Goal: Information Seeking & Learning: Compare options

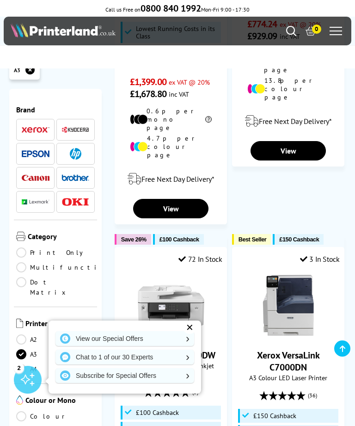
scroll to position [2094, 0]
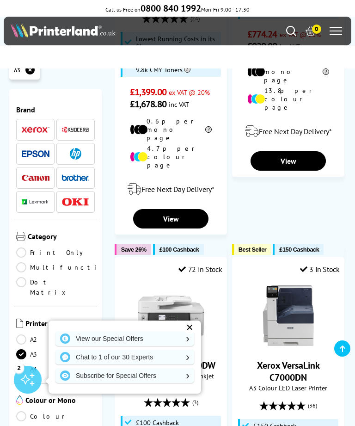
click at [74, 171] on li at bounding box center [75, 178] width 38 height 22
click at [81, 179] on img at bounding box center [76, 177] width 28 height 6
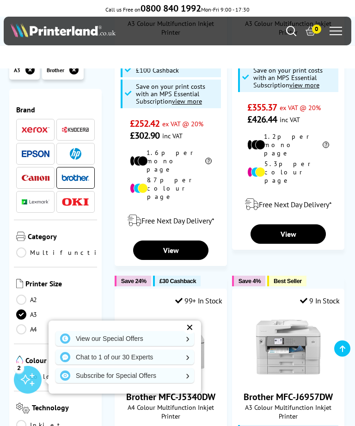
scroll to position [256, 0]
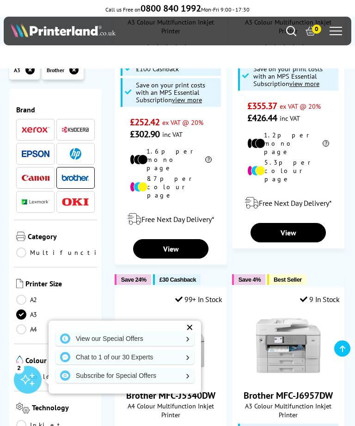
click at [292, 223] on link "View" at bounding box center [288, 232] width 75 height 19
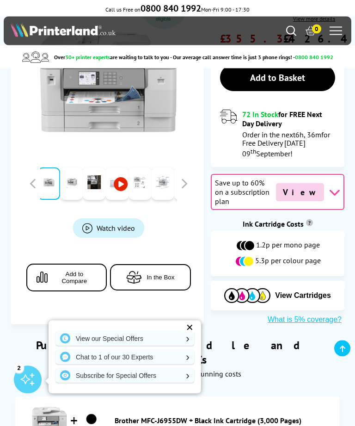
scroll to position [279, 0]
click at [61, 271] on span "Add to Compare" at bounding box center [74, 278] width 44 height 14
click at [56, 264] on button "Add to Compare" at bounding box center [66, 278] width 80 height 28
click at [192, 334] on div "✕" at bounding box center [189, 327] width 13 height 13
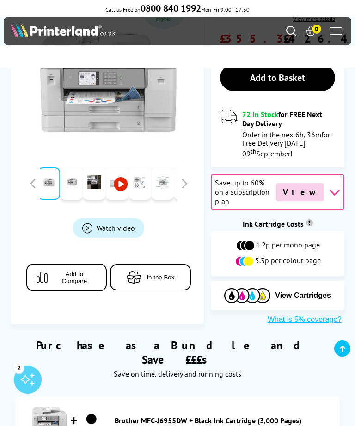
click at [59, 264] on button "Add to Compare" at bounding box center [66, 278] width 80 height 28
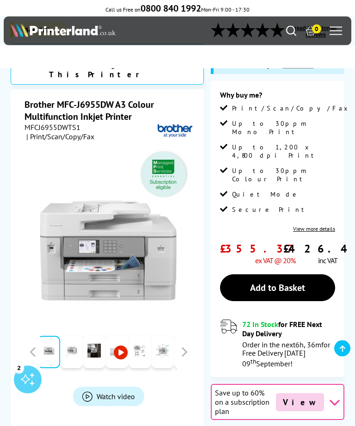
scroll to position [88, 0]
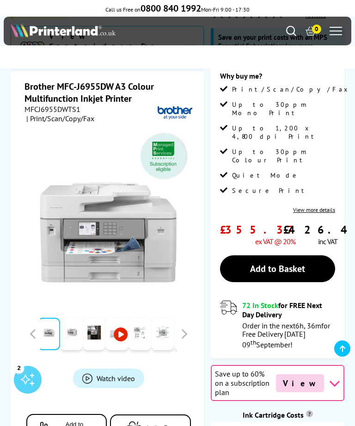
click at [332, 206] on link "View more details" at bounding box center [314, 209] width 42 height 7
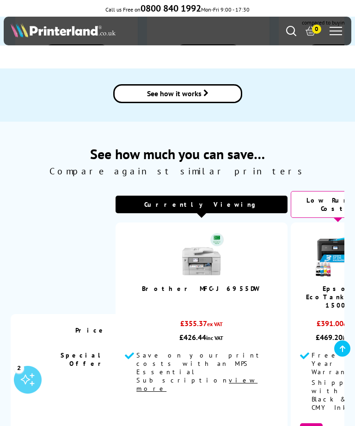
scroll to position [1319, 0]
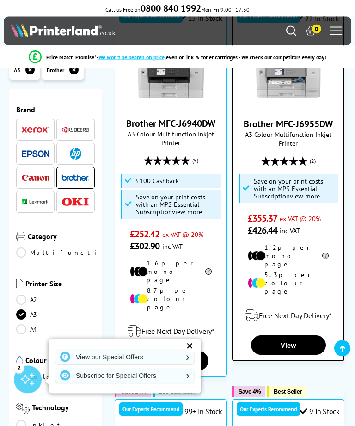
scroll to position [153, 0]
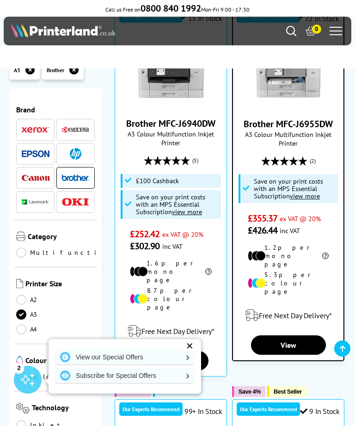
click at [299, 335] on link "View" at bounding box center [288, 344] width 75 height 19
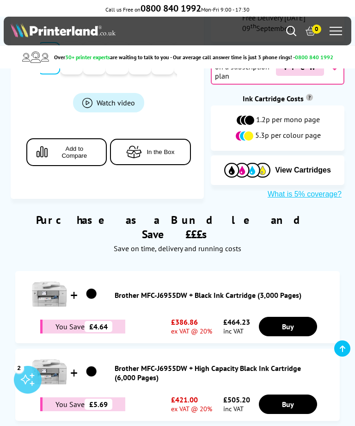
scroll to position [401, 0]
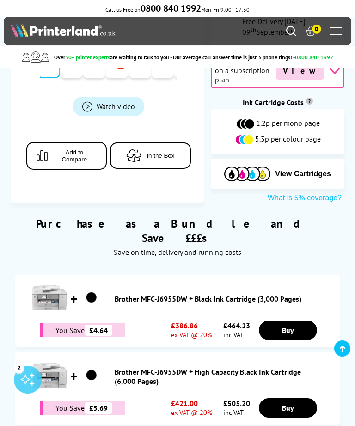
click at [161, 152] on span "In the Box" at bounding box center [161, 155] width 28 height 7
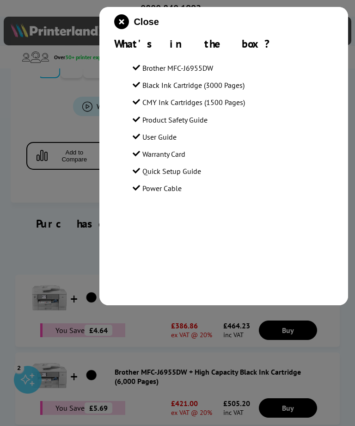
click at [75, 210] on div at bounding box center [177, 213] width 355 height 426
click at [125, 20] on icon "close modal" at bounding box center [121, 21] width 15 height 15
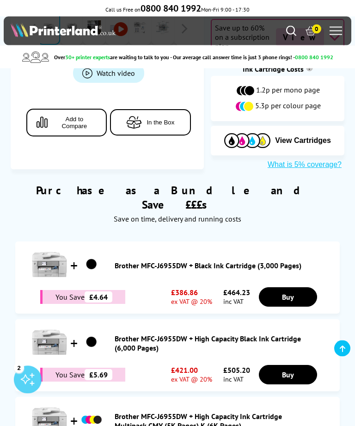
scroll to position [451, 0]
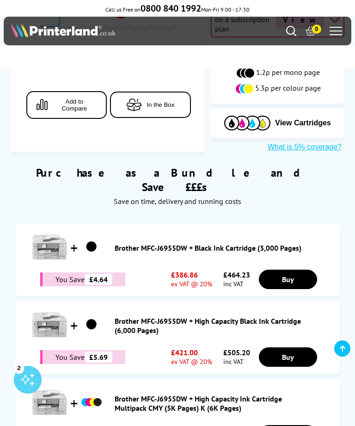
click at [56, 229] on img at bounding box center [49, 247] width 37 height 37
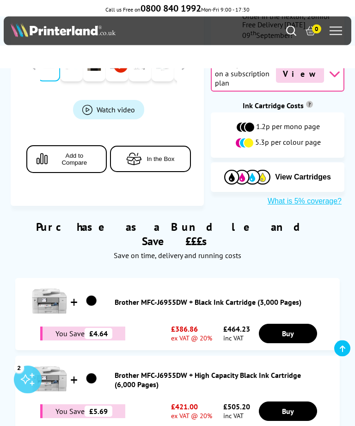
scroll to position [397, 0]
click at [219, 371] on link "Brother MFC-J6955DW + High Capacity Black Ink Cartridge (6,000 Pages)" at bounding box center [209, 380] width 189 height 19
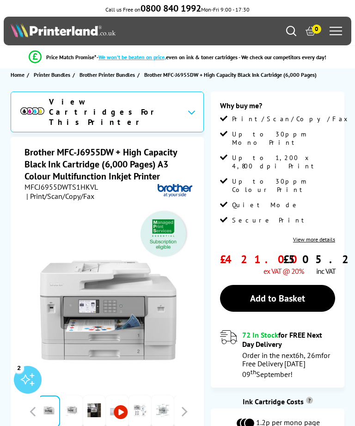
click at [319, 236] on link "View more details" at bounding box center [314, 239] width 42 height 7
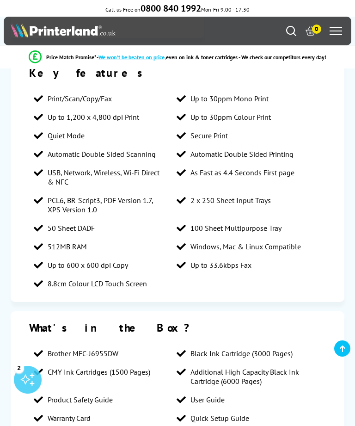
scroll to position [514, 0]
click at [309, 171] on li "As Fast as 4.4 Seconds First page" at bounding box center [243, 173] width 143 height 19
click at [312, 154] on li "Automatic Double Sided Printing" at bounding box center [243, 154] width 143 height 19
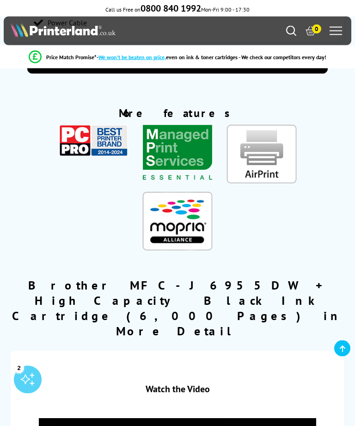
scroll to position [943, 0]
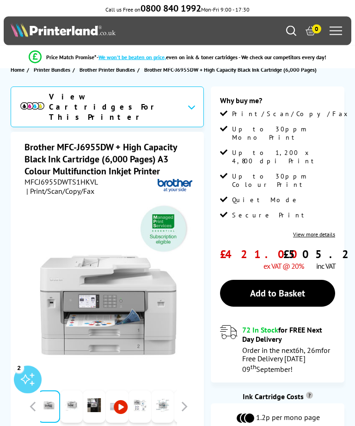
scroll to position [0, 0]
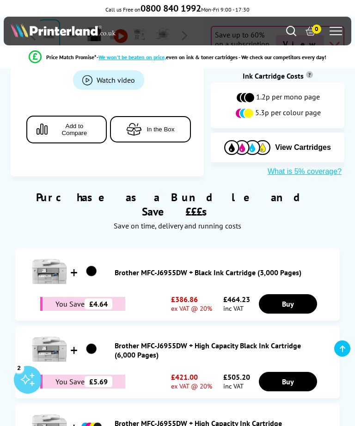
scroll to position [427, 0]
click at [57, 253] on img at bounding box center [49, 271] width 37 height 37
click at [196, 268] on link "Brother MFC-J6955DW + Black Ink Cartridge (3,000 Pages)" at bounding box center [209, 272] width 189 height 9
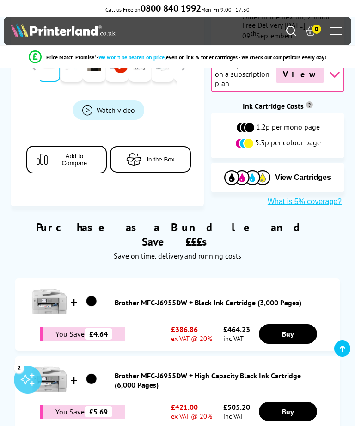
click at [173, 371] on link "Brother MFC-J6955DW + High Capacity Black Ink Cartridge (6,000 Pages)" at bounding box center [209, 380] width 189 height 19
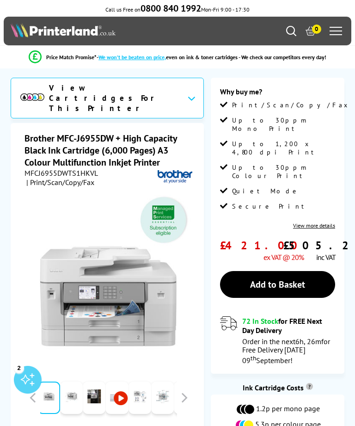
scroll to position [13, 0]
click at [321, 222] on link "View more details" at bounding box center [314, 225] width 42 height 7
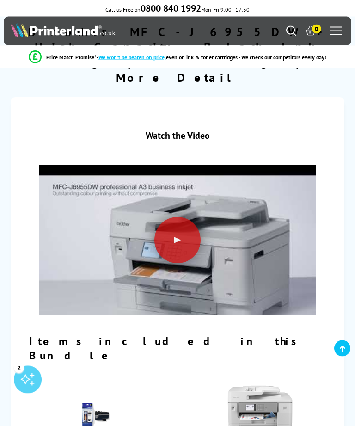
scroll to position [1178, 0]
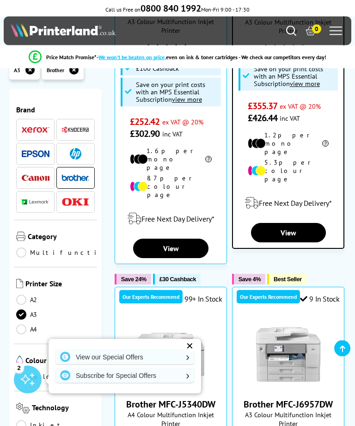
scroll to position [266, 0]
click at [39, 179] on img at bounding box center [36, 178] width 28 height 6
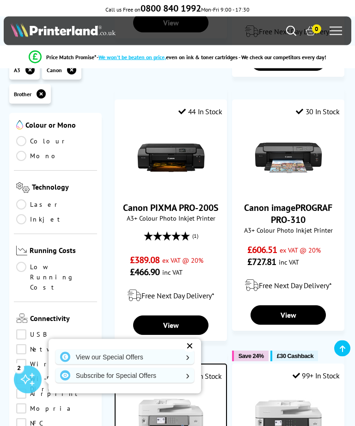
scroll to position [275, 0]
click at [27, 208] on link "Laser" at bounding box center [55, 203] width 79 height 10
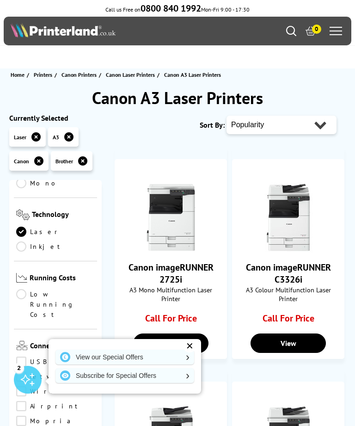
click at [81, 166] on icon at bounding box center [82, 160] width 9 height 9
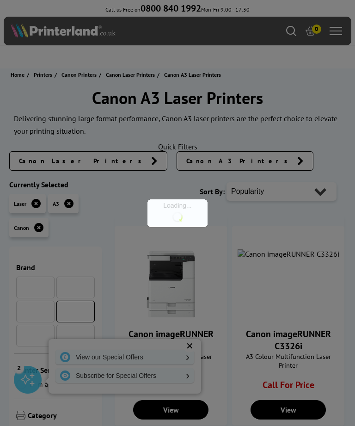
scroll to position [275, 0]
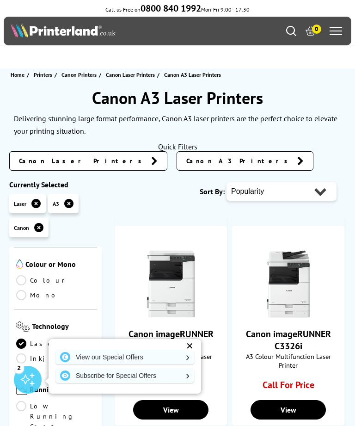
click at [35, 229] on icon at bounding box center [38, 227] width 9 height 9
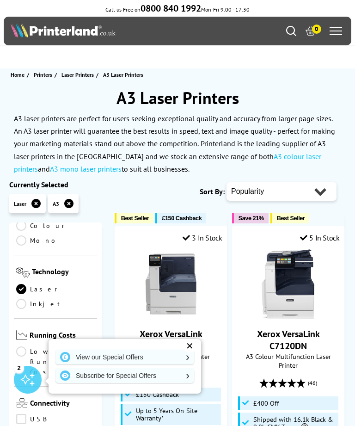
click at [22, 294] on link "Laser" at bounding box center [55, 289] width 79 height 10
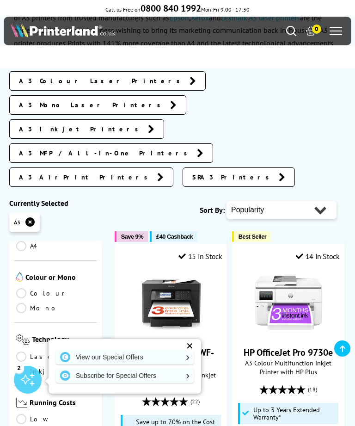
scroll to position [251, 0]
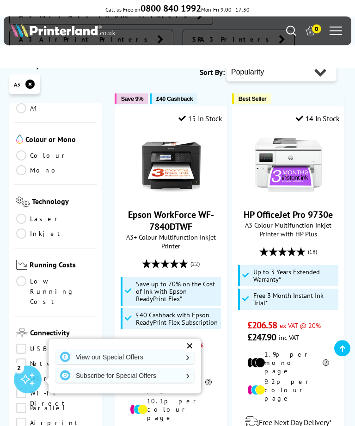
click at [18, 229] on link "Inkjet" at bounding box center [55, 234] width 79 height 10
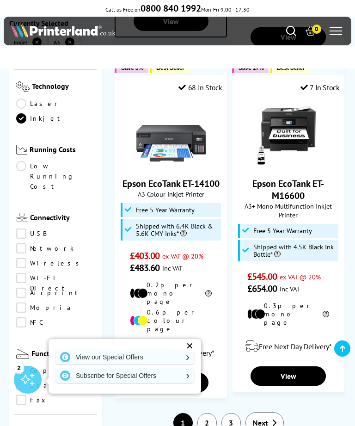
scroll to position [2049, 0]
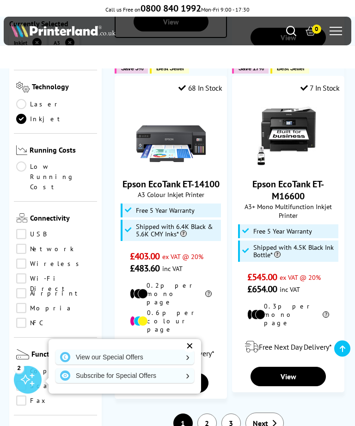
click at [211, 414] on link "2" at bounding box center [207, 423] width 19 height 19
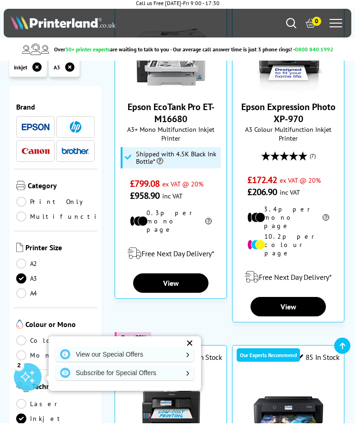
scroll to position [170, 0]
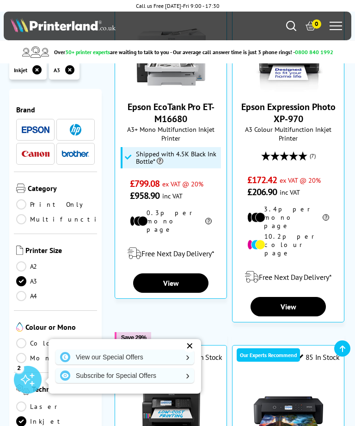
click at [319, 303] on link "View" at bounding box center [288, 306] width 75 height 19
click at [80, 153] on img at bounding box center [76, 153] width 28 height 6
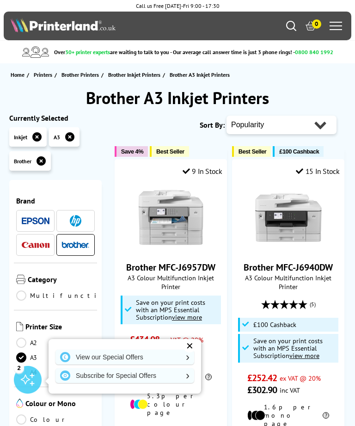
click at [35, 136] on icon at bounding box center [36, 136] width 9 height 9
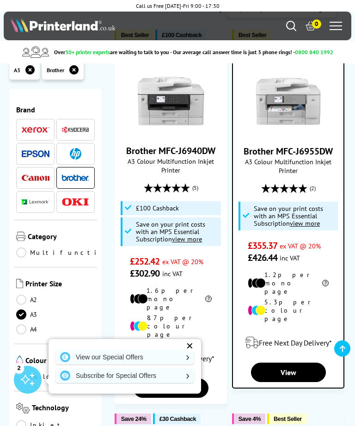
scroll to position [115, 0]
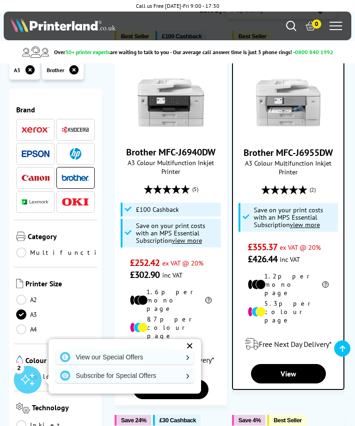
click at [268, 257] on span "£426.44" at bounding box center [263, 259] width 30 height 12
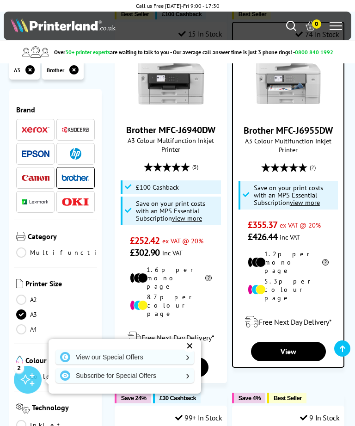
scroll to position [138, 0]
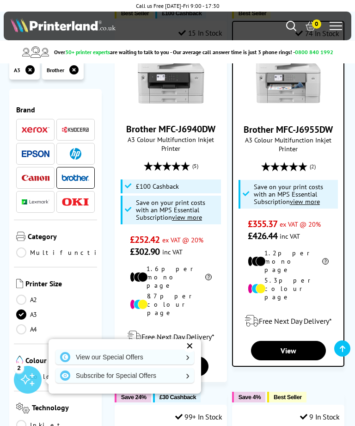
click at [303, 99] on img at bounding box center [288, 79] width 69 height 69
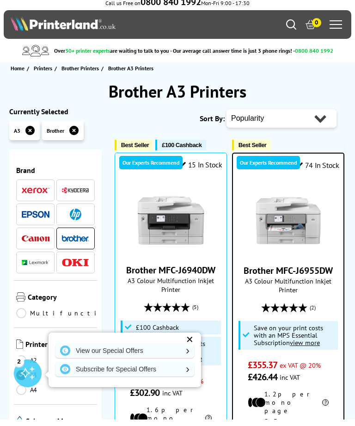
scroll to position [7, 0]
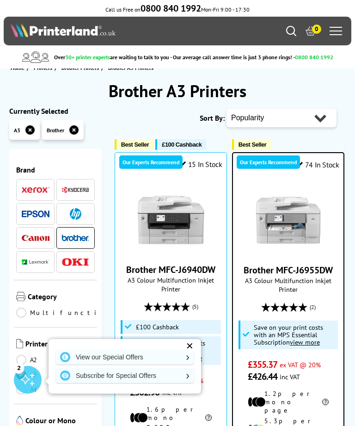
click at [341, 28] on span at bounding box center [336, 27] width 12 height 1
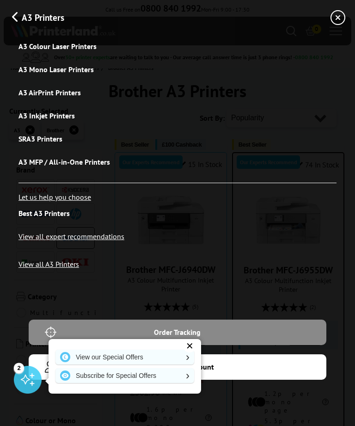
click at [62, 118] on link "A3 Inkjet Printers" at bounding box center [178, 115] width 318 height 23
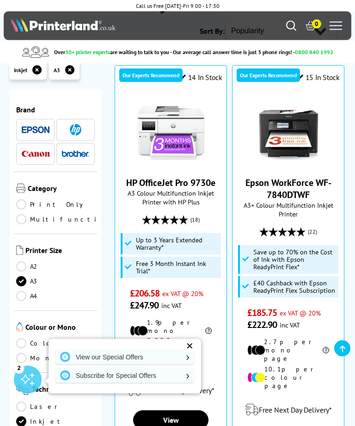
scroll to position [103, 0]
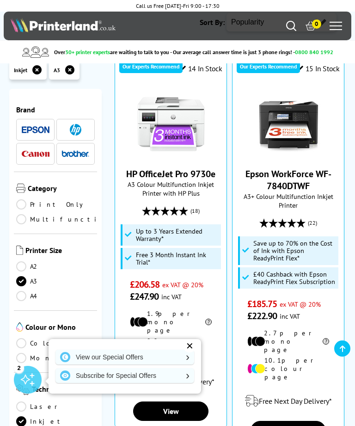
click at [190, 352] on div "✕" at bounding box center [189, 346] width 13 height 13
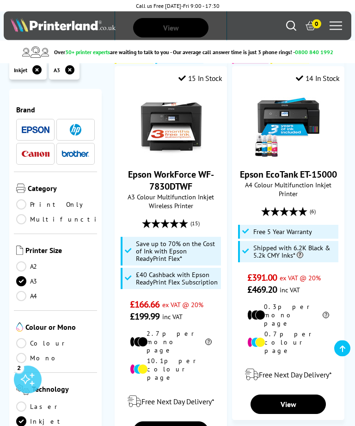
scroll to position [906, 0]
click at [350, 203] on div "A3 Inkjet Printers Currently Selected Inkjet A3 32 Products Found reset filters…" at bounding box center [177, 392] width 355 height 2422
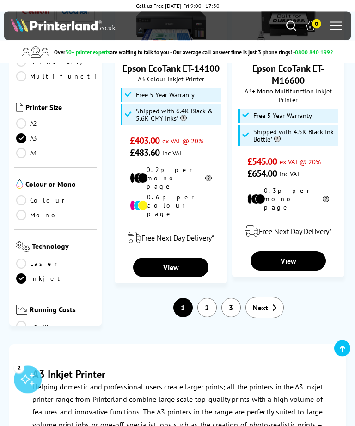
scroll to position [2187, 0]
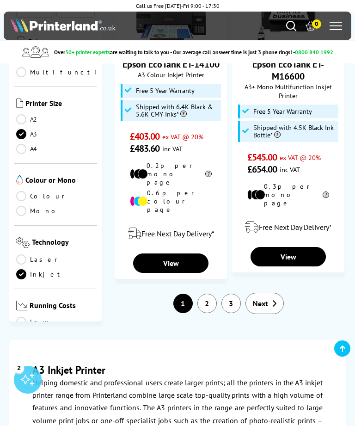
click at [211, 294] on link "2" at bounding box center [207, 303] width 19 height 19
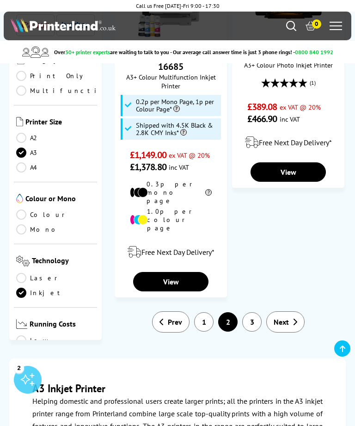
scroll to position [2063, 0]
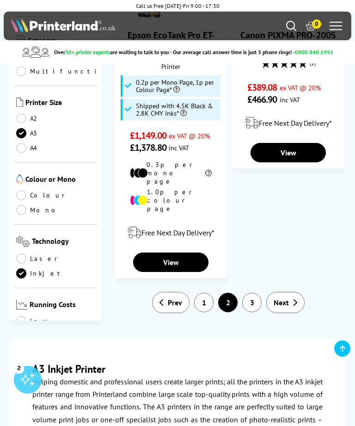
click at [255, 293] on link "3" at bounding box center [251, 302] width 19 height 19
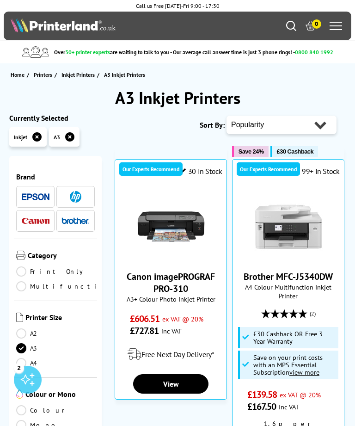
click at [25, 290] on link "Multifunction" at bounding box center [66, 286] width 101 height 10
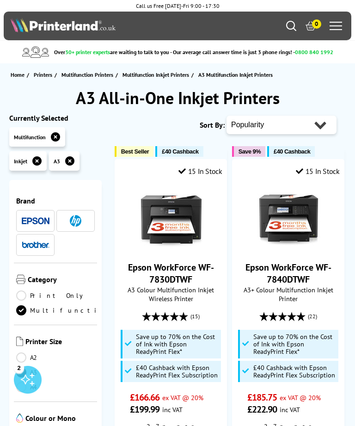
click at [38, 248] on img at bounding box center [36, 244] width 28 height 6
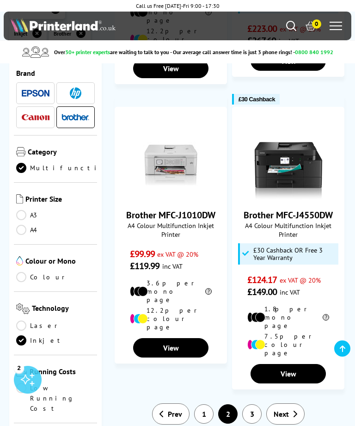
scroll to position [1807, 0]
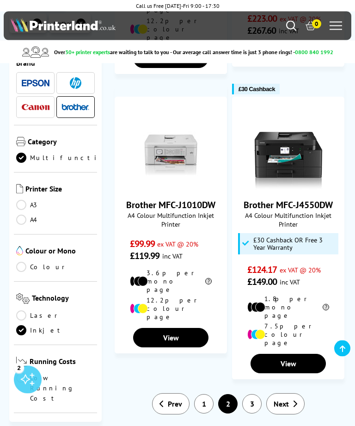
click at [286, 400] on span "Next" at bounding box center [281, 404] width 15 height 9
